Goal: Task Accomplishment & Management: Use online tool/utility

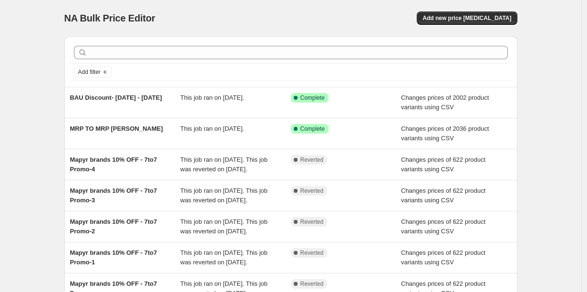
drag, startPoint x: 49, startPoint y: 44, endPoint x: 73, endPoint y: 78, distance: 42.0
click at [49, 44] on div "NA Bulk Price Editor. This page is ready NA Bulk Price Editor Add new price [ME…" at bounding box center [290, 245] width 581 height 491
click at [41, 83] on div "NA Bulk Price Editor. This page is ready NA Bulk Price Editor Add new price [ME…" at bounding box center [290, 245] width 581 height 491
drag, startPoint x: 41, startPoint y: 71, endPoint x: 112, endPoint y: 140, distance: 99.1
click at [40, 71] on div "NA Bulk Price Editor. This page is ready NA Bulk Price Editor Add new price [ME…" at bounding box center [290, 245] width 581 height 491
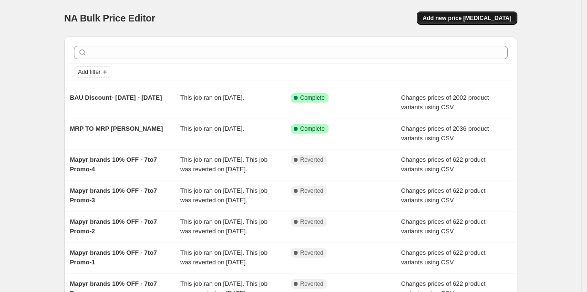
click at [432, 14] on span "Add new price [MEDICAL_DATA]" at bounding box center [466, 18] width 89 height 8
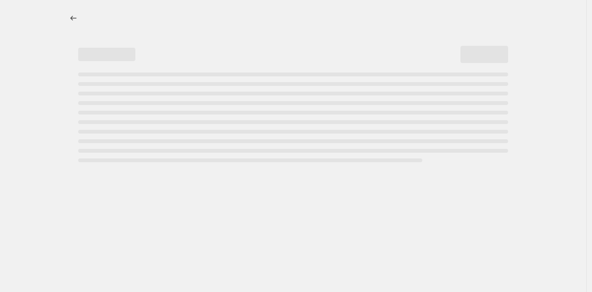
select select "percentage"
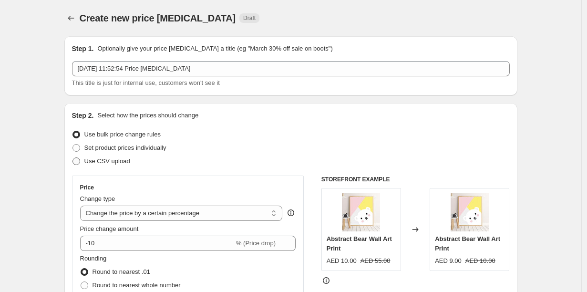
click at [80, 157] on span at bounding box center [76, 161] width 8 height 8
click at [73, 157] on input "Use CSV upload" at bounding box center [72, 157] width 0 height 0
radio input "true"
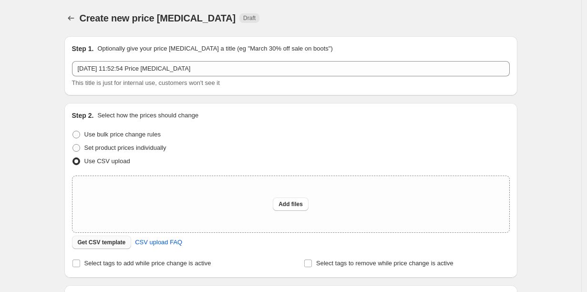
click at [126, 238] on span "Get CSV template" at bounding box center [102, 242] width 48 height 8
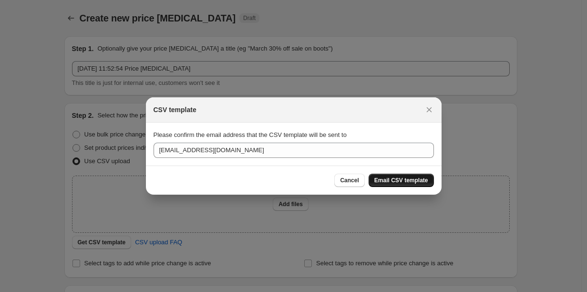
click at [374, 176] on span "Email CSV template" at bounding box center [401, 180] width 54 height 8
